Goal: Information Seeking & Learning: Learn about a topic

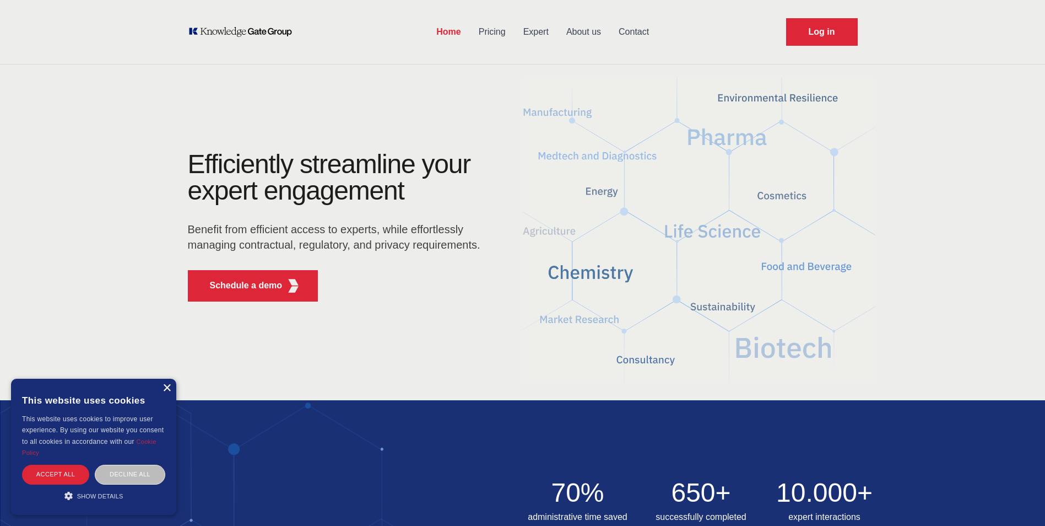
click at [169, 388] on div "×" at bounding box center [167, 388] width 8 height 8
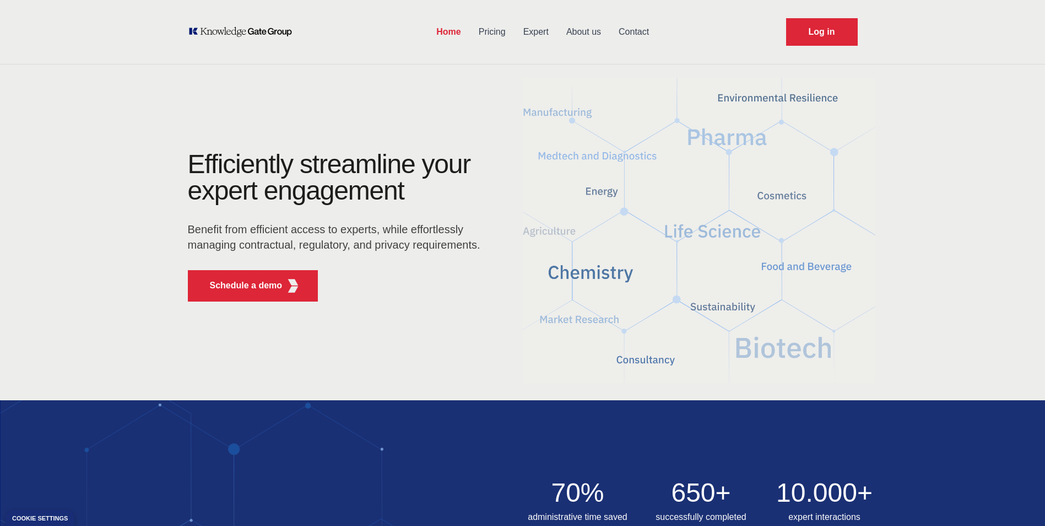
click at [501, 33] on link "Pricing" at bounding box center [492, 32] width 45 height 29
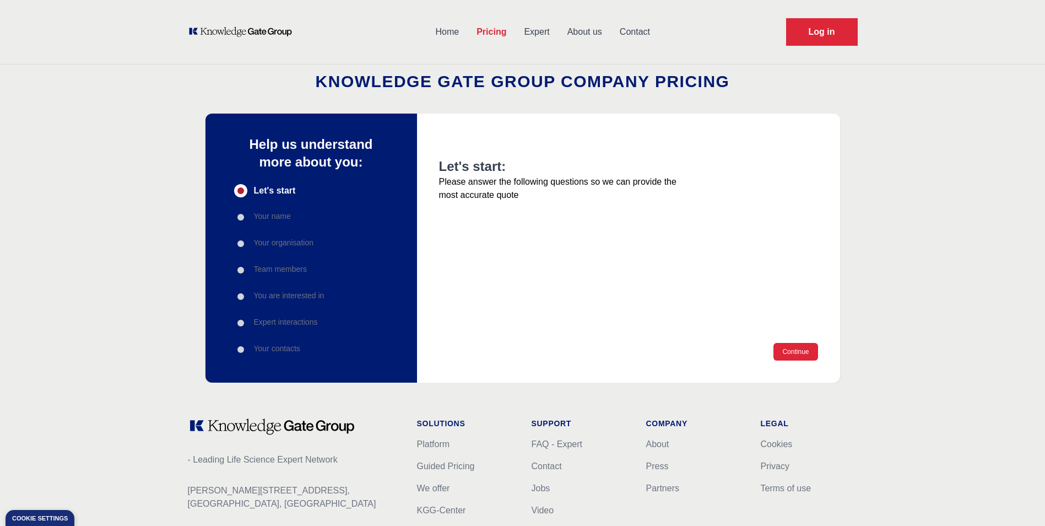
click at [455, 28] on link "Home" at bounding box center [447, 32] width 41 height 29
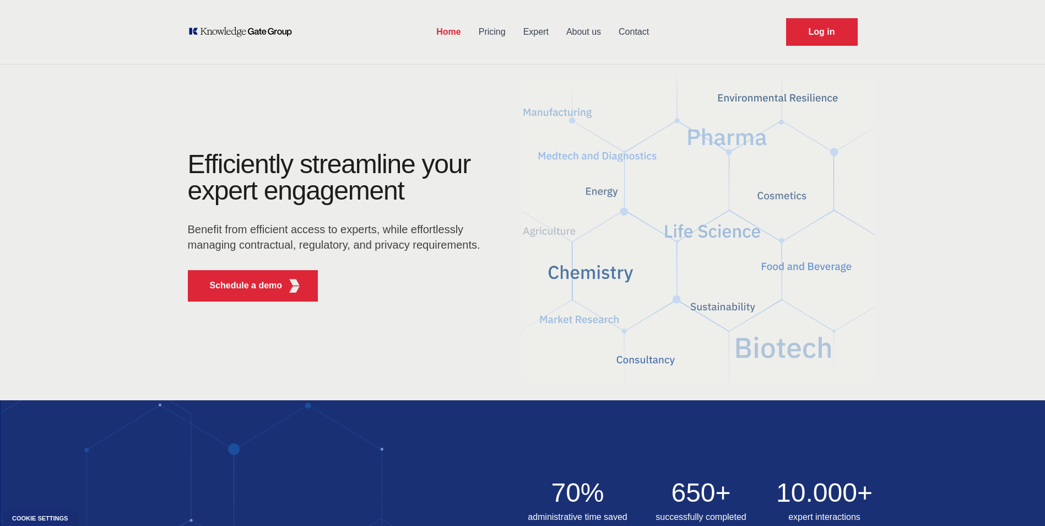
click at [595, 156] on div "Efficiently streamline your expert engagement Benefit from efficient access to …" at bounding box center [522, 230] width 705 height 159
click at [562, 123] on img at bounding box center [699, 230] width 353 height 317
click at [565, 112] on img at bounding box center [699, 230] width 353 height 317
click at [783, 169] on div "Efficiently streamline your expert engagement Benefit from efficient access to …" at bounding box center [522, 230] width 705 height 159
drag, startPoint x: 748, startPoint y: 102, endPoint x: 753, endPoint y: 106, distance: 5.9
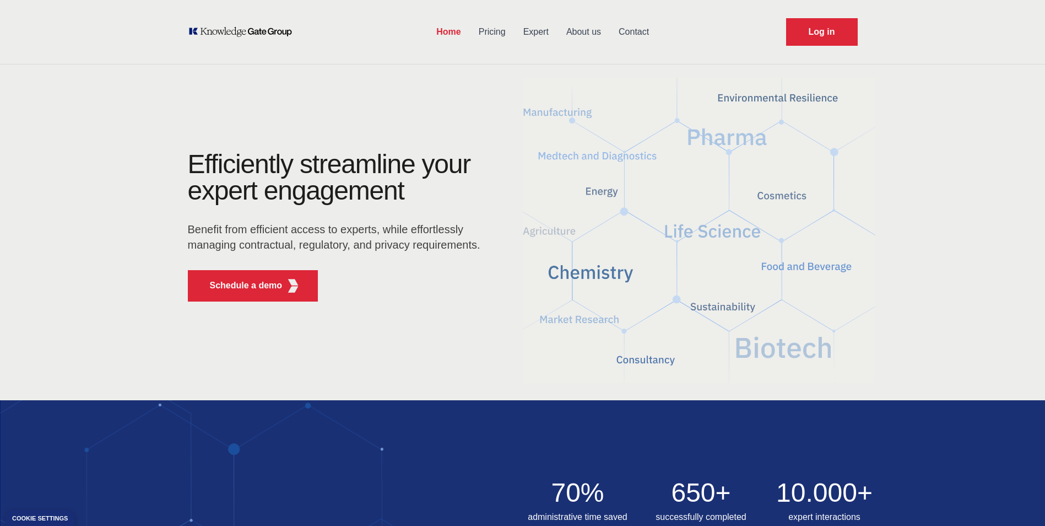
click at [749, 103] on img at bounding box center [699, 230] width 353 height 317
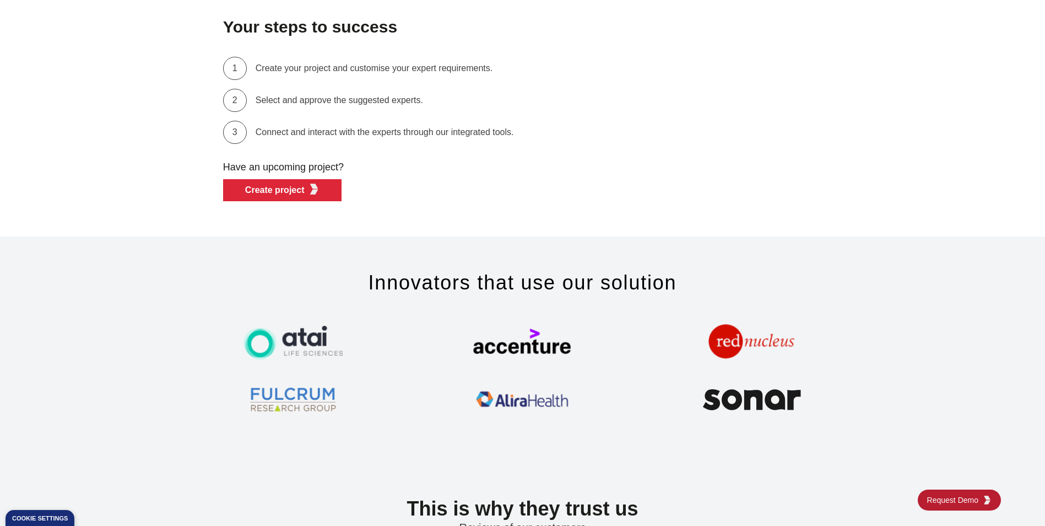
scroll to position [3250, 0]
